Goal: Information Seeking & Learning: Learn about a topic

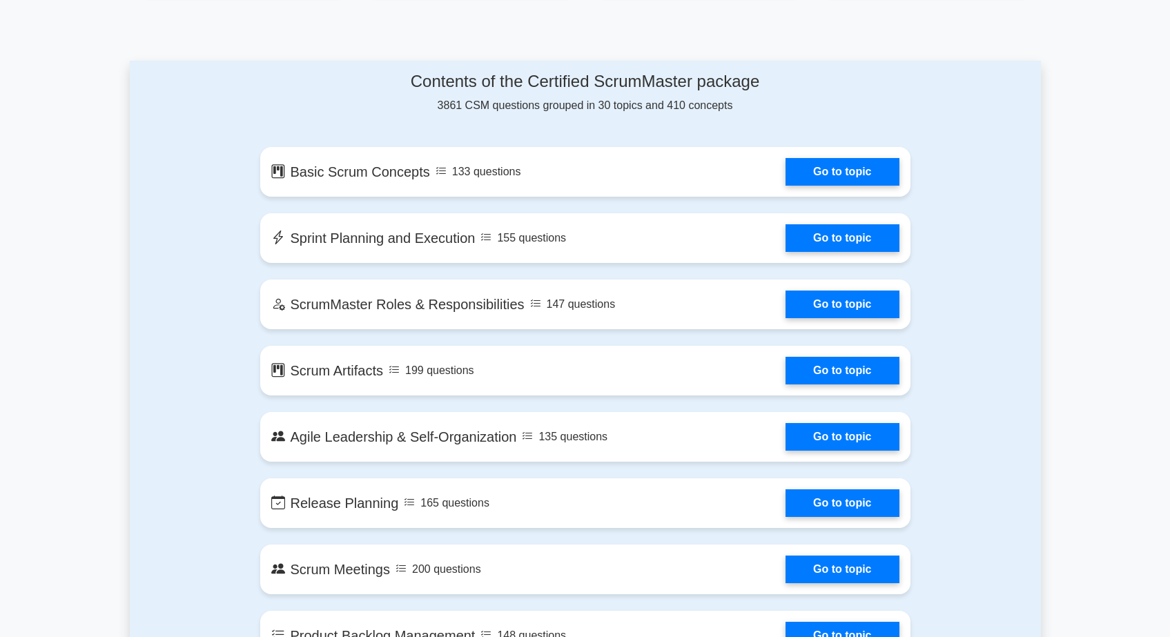
scroll to position [671, 0]
click at [811, 170] on link "Go to topic" at bounding box center [841, 169] width 113 height 28
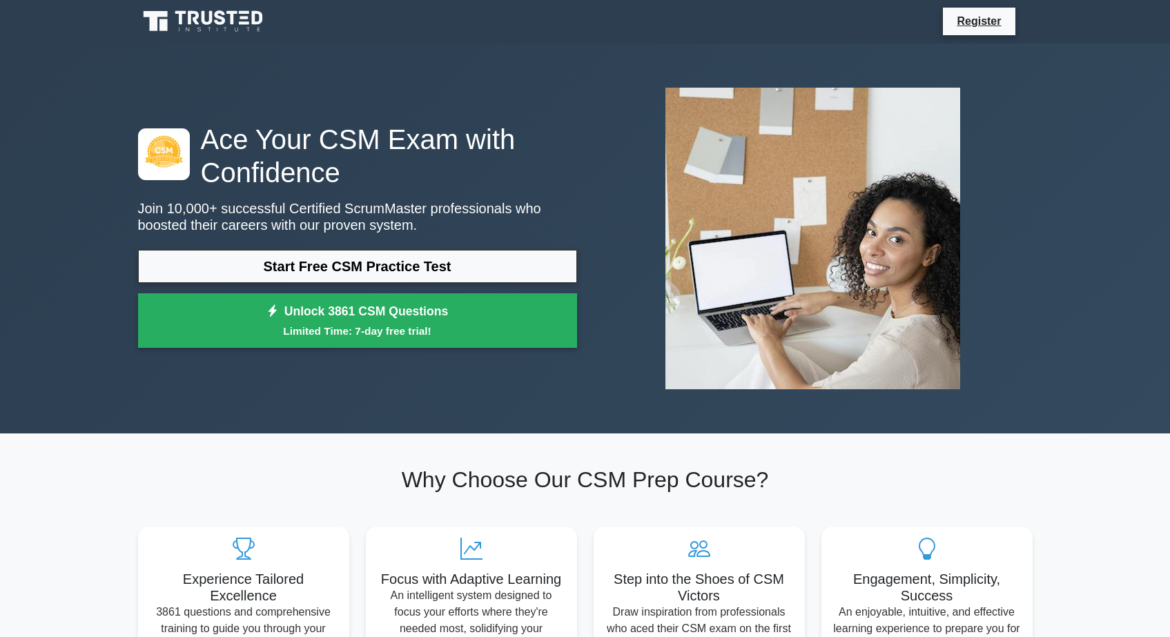
scroll to position [0, 0]
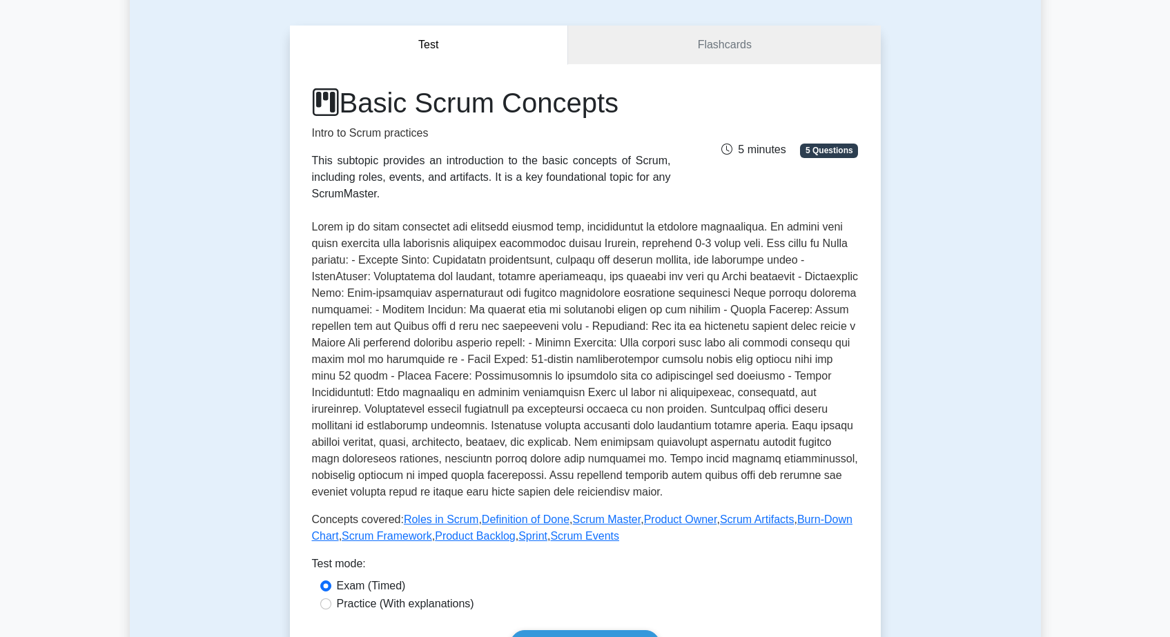
scroll to position [106, 0]
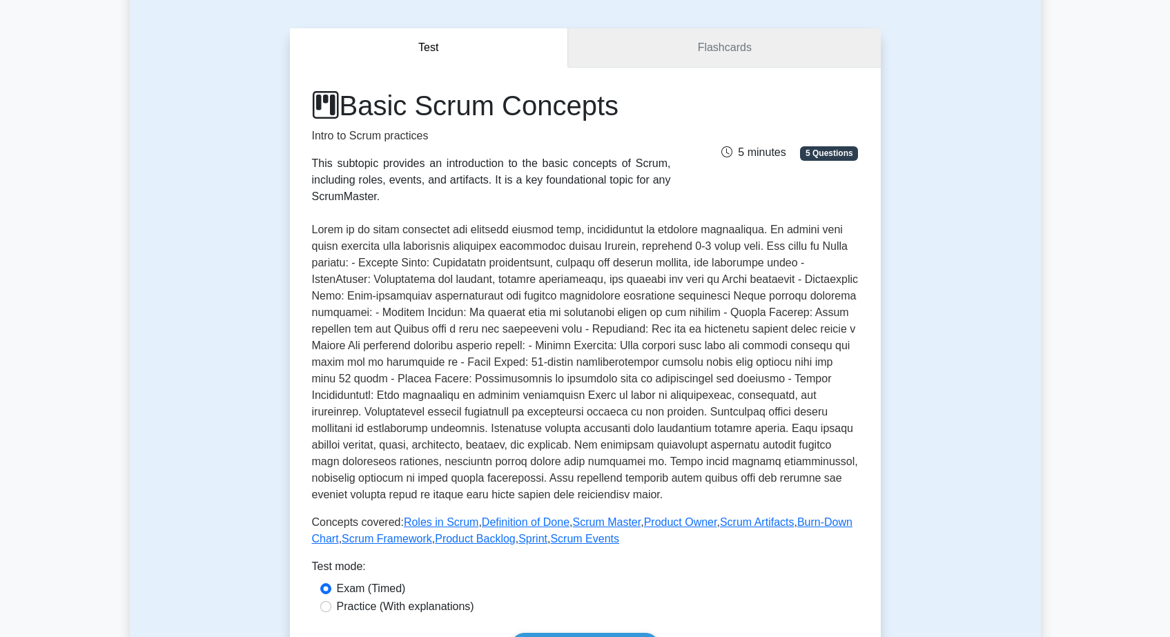
click at [707, 53] on link "Flashcards" at bounding box center [724, 47] width 312 height 39
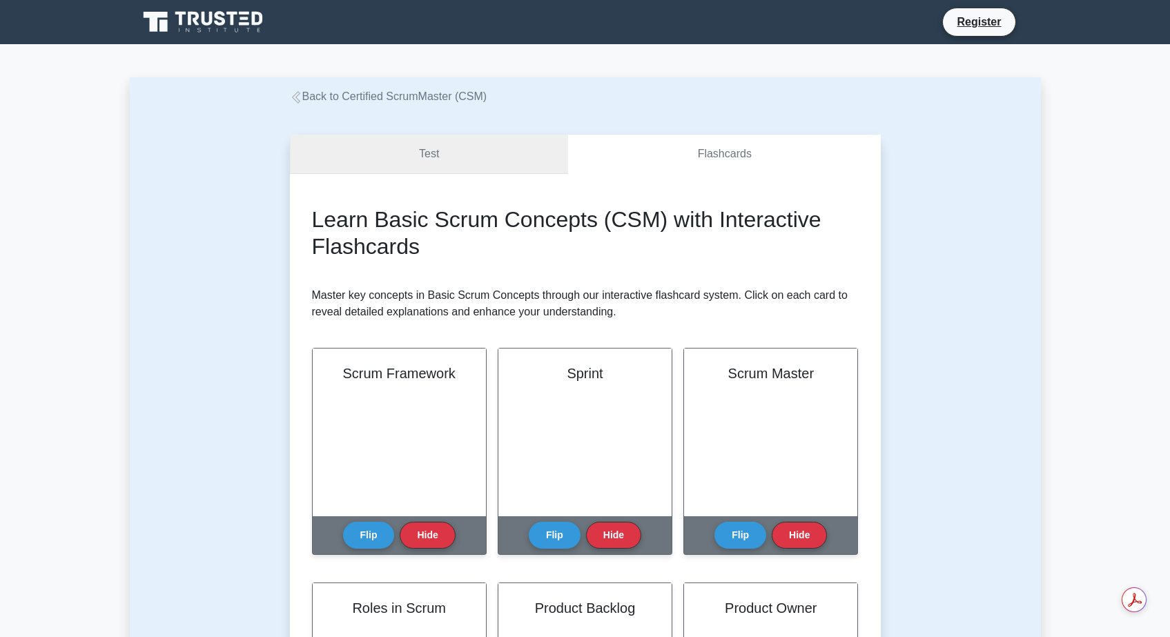
click at [391, 146] on link "Test" at bounding box center [429, 154] width 279 height 39
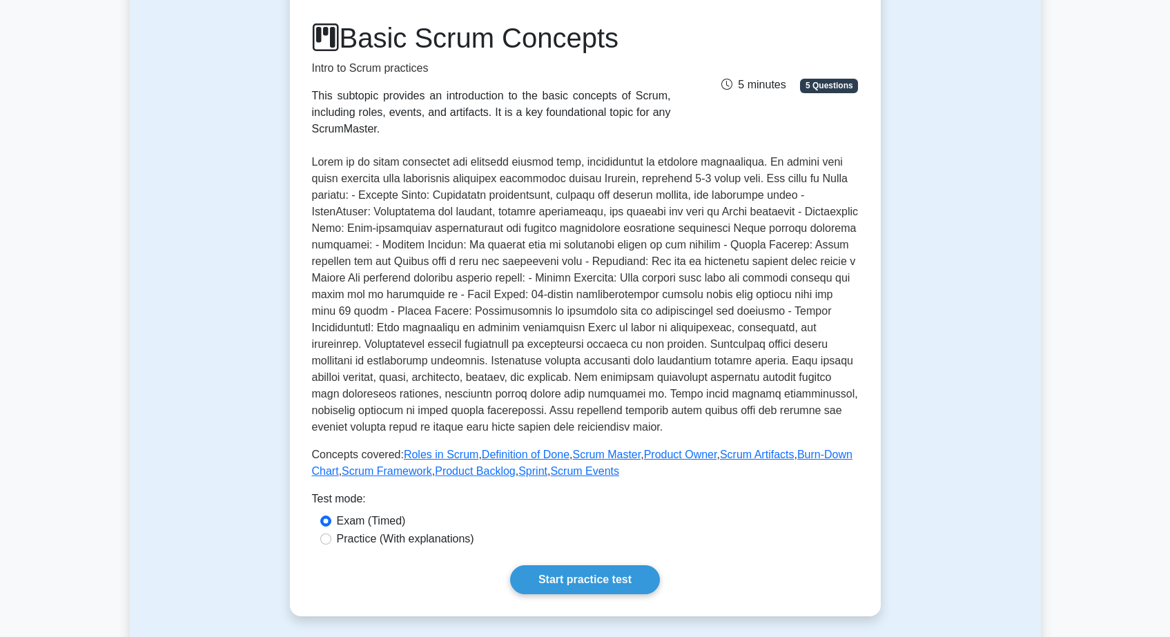
scroll to position [162, 0]
